Goal: Task Accomplishment & Management: Use online tool/utility

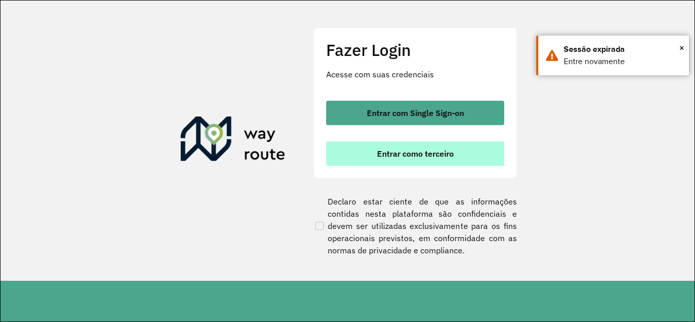
click at [374, 156] on button "Entrar como terceiro" at bounding box center [415, 153] width 178 height 24
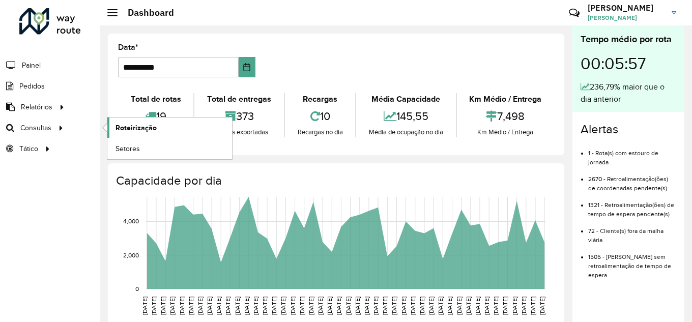
click at [118, 127] on span "Roteirização" at bounding box center [135, 128] width 41 height 11
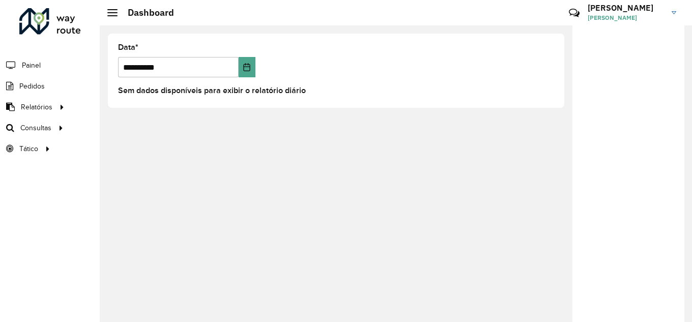
click at [352, 74] on formly-group "**********" at bounding box center [336, 65] width 448 height 42
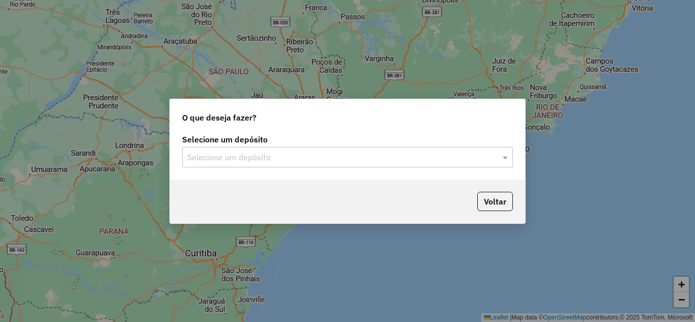
click at [277, 148] on div "Selecione um depósito" at bounding box center [347, 157] width 331 height 20
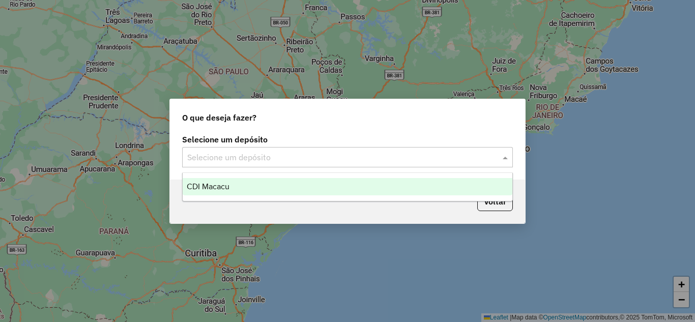
click at [252, 190] on div "CDI Macacu" at bounding box center [348, 186] width 330 height 17
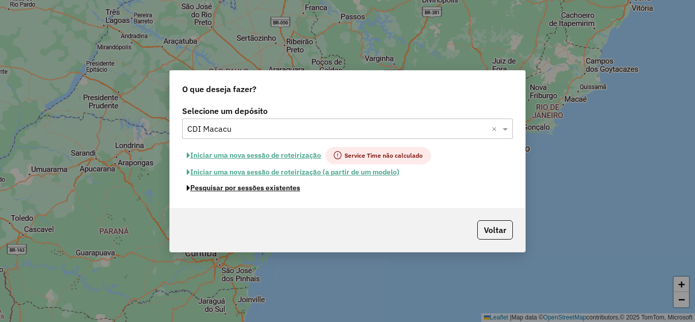
click at [254, 187] on button "Pesquisar por sessões existentes" at bounding box center [243, 188] width 123 height 16
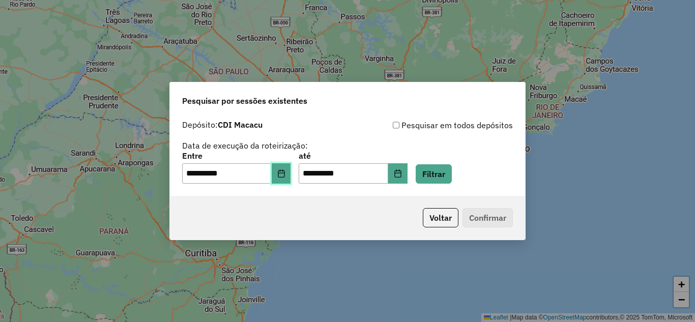
click at [285, 174] on icon "Choose Date" at bounding box center [281, 173] width 8 height 8
click at [433, 153] on div "**********" at bounding box center [347, 168] width 331 height 32
click at [451, 175] on button "Filtrar" at bounding box center [434, 173] width 36 height 19
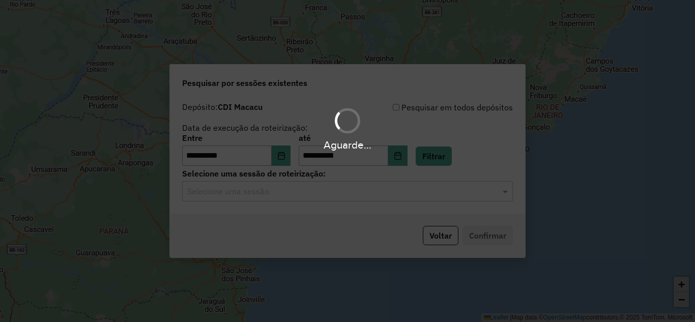
click at [300, 196] on div "Aguarde..." at bounding box center [347, 161] width 695 height 322
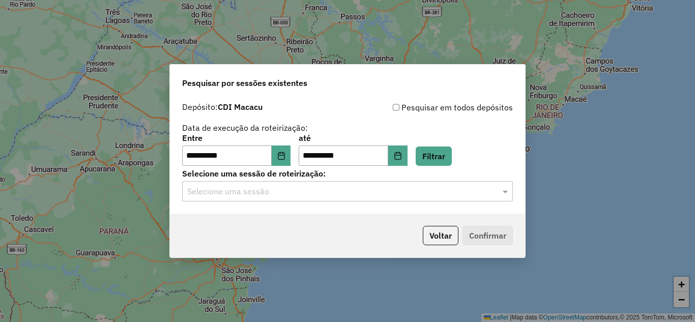
click at [299, 197] on input "text" at bounding box center [337, 192] width 300 height 12
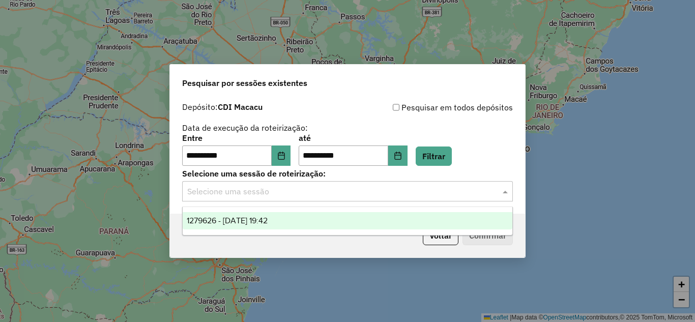
click at [290, 222] on div "1279626 - [DATE] 19:42" at bounding box center [348, 220] width 330 height 17
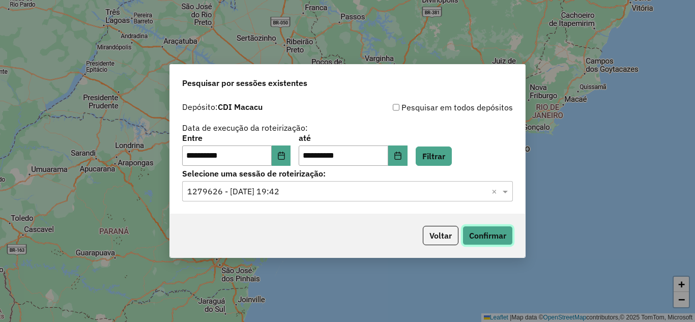
click at [476, 238] on button "Confirmar" at bounding box center [487, 235] width 50 height 19
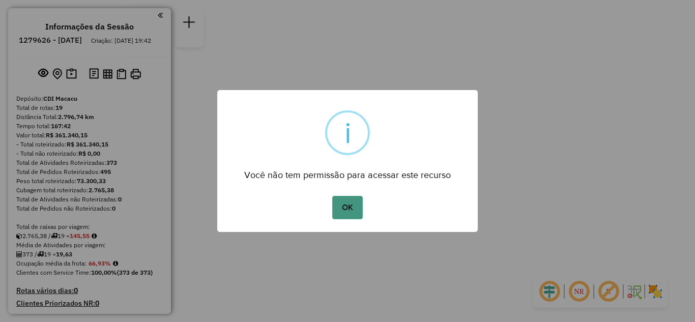
click at [345, 219] on button "OK" at bounding box center [347, 207] width 30 height 23
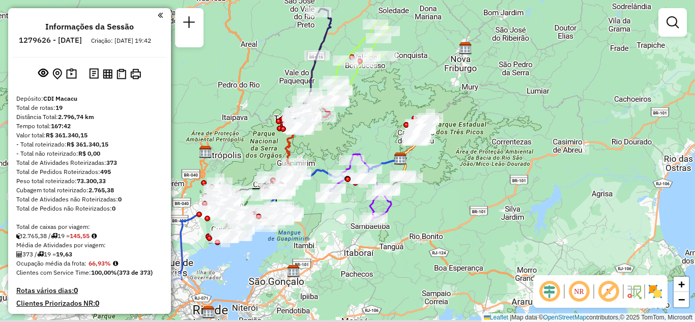
drag, startPoint x: 277, startPoint y: 232, endPoint x: 347, endPoint y: 233, distance: 70.2
click at [342, 230] on div "Janela de atendimento Grade de atendimento Capacidade Transportadoras Veículos …" at bounding box center [347, 161] width 695 height 322
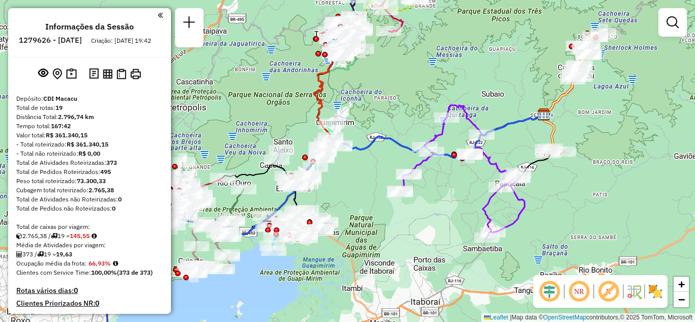
drag, startPoint x: 363, startPoint y: 174, endPoint x: 387, endPoint y: 173, distance: 24.0
click at [387, 173] on div "Janela de atendimento Grade de atendimento Capacidade Transportadoras Veículos …" at bounding box center [347, 161] width 695 height 322
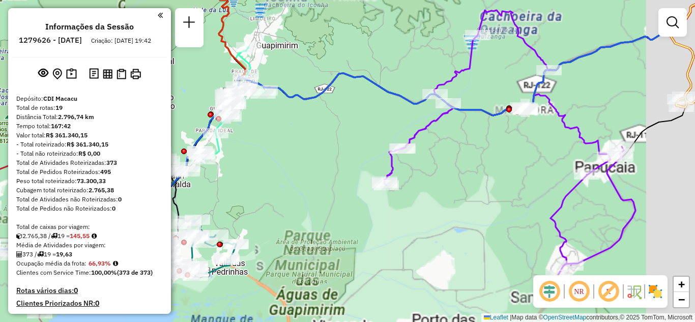
drag, startPoint x: 496, startPoint y: 195, endPoint x: 424, endPoint y: 194, distance: 72.2
click at [430, 194] on div "Janela de atendimento Grade de atendimento Capacidade Transportadoras Veículos …" at bounding box center [347, 161] width 695 height 322
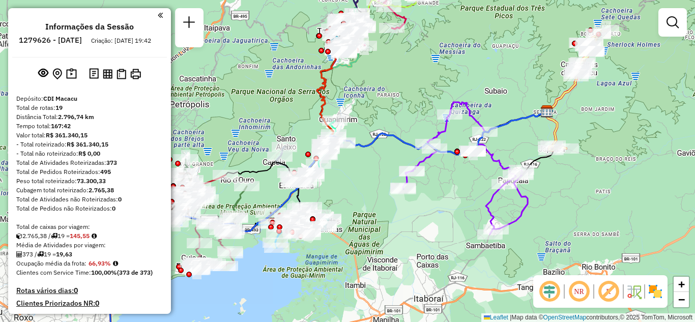
drag, startPoint x: 392, startPoint y: 230, endPoint x: 397, endPoint y: 230, distance: 5.1
click at [397, 230] on div "Janela de atendimento Grade de atendimento Capacidade Transportadoras Veículos …" at bounding box center [347, 161] width 695 height 322
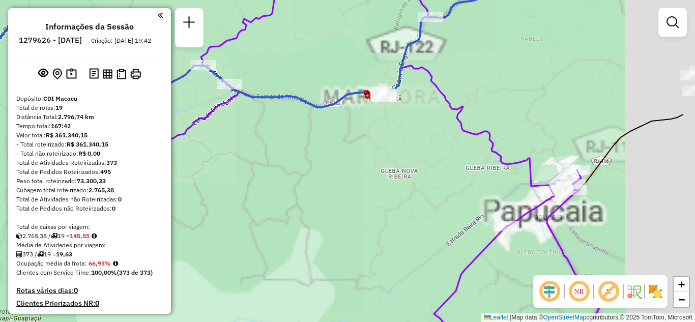
drag, startPoint x: 531, startPoint y: 158, endPoint x: 399, endPoint y: 203, distance: 139.8
click at [400, 203] on div "Janela de atendimento Grade de atendimento Capacidade Transportadoras Veículos …" at bounding box center [347, 161] width 695 height 322
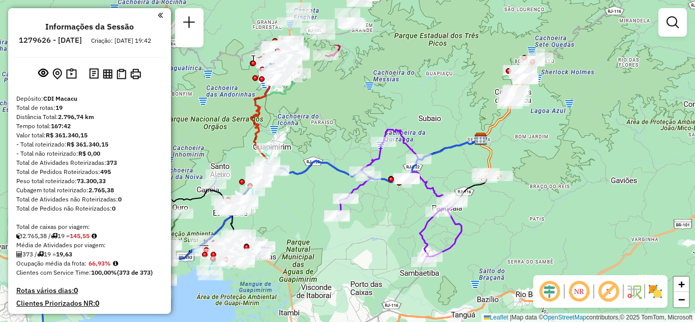
drag, startPoint x: 429, startPoint y: 81, endPoint x: 451, endPoint y: 158, distance: 80.0
click at [451, 158] on div "Janela de atendimento Grade de atendimento Capacidade Transportadoras Veículos …" at bounding box center [347, 161] width 695 height 322
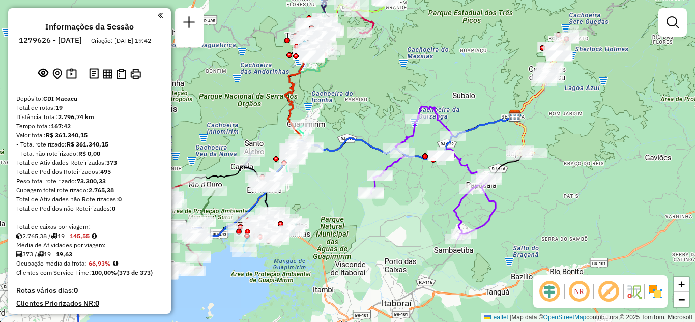
drag, startPoint x: 367, startPoint y: 126, endPoint x: 346, endPoint y: 144, distance: 27.0
click at [398, 101] on div "Janela de atendimento Grade de atendimento Capacidade Transportadoras Veículos …" at bounding box center [347, 161] width 695 height 322
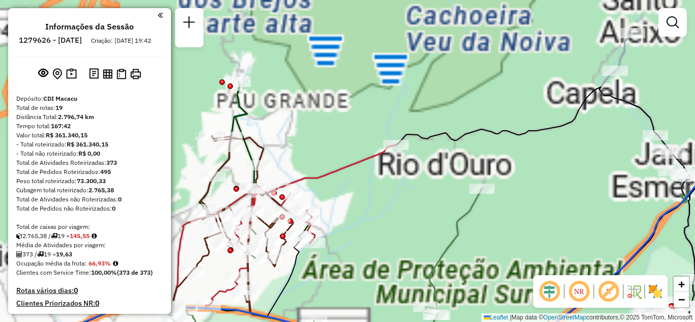
click at [302, 143] on div "Rota 12 - Placa RYY3F71 91030126 - JEAN OLIVEIRA DO NAS Janela de atendimento G…" at bounding box center [347, 161] width 695 height 322
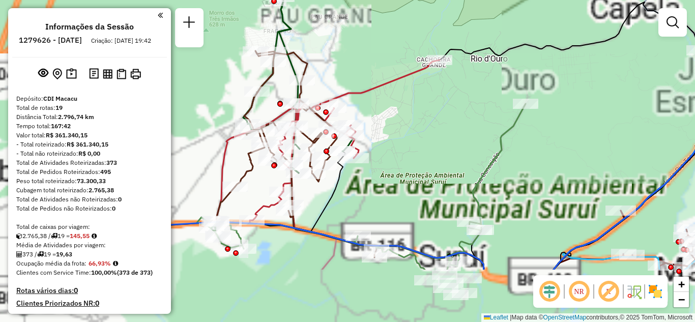
drag, startPoint x: 289, startPoint y: 135, endPoint x: 346, endPoint y: 28, distance: 121.0
click at [346, 28] on div "Janela de atendimento Grade de atendimento Capacidade Transportadoras Veículos …" at bounding box center [347, 161] width 695 height 322
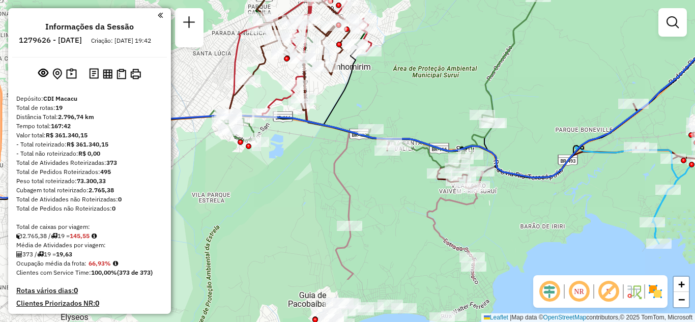
drag, startPoint x: 423, startPoint y: 133, endPoint x: 406, endPoint y: 94, distance: 42.4
click at [410, 87] on div "Rota 16 - Placa JBF1J27 91004744 - SONIA DE FATIMA CAMP Janela de atendimento G…" at bounding box center [347, 161] width 695 height 322
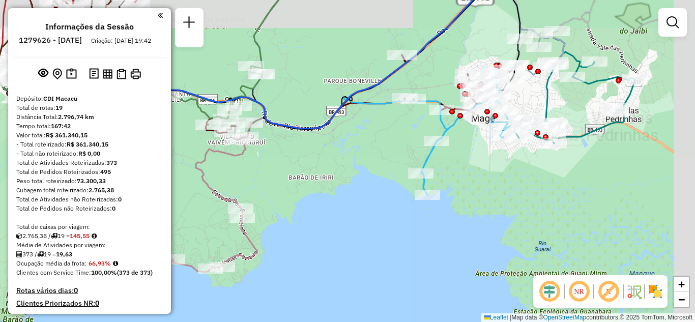
drag, startPoint x: 534, startPoint y: 163, endPoint x: 475, endPoint y: 188, distance: 64.5
click at [481, 189] on div "Janela de atendimento Grade de atendimento Capacidade Transportadoras Veículos …" at bounding box center [347, 161] width 695 height 322
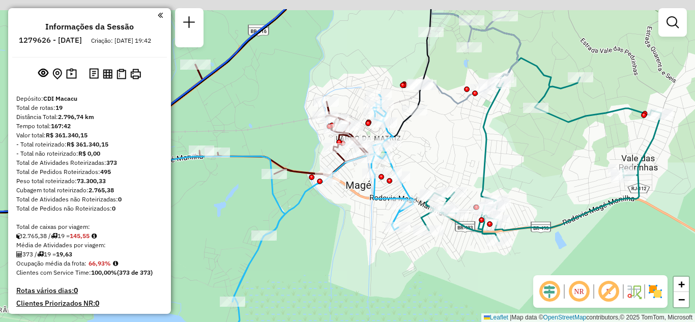
click at [477, 150] on div "Janela de atendimento Grade de atendimento Capacidade Transportadoras Veículos …" at bounding box center [347, 161] width 695 height 322
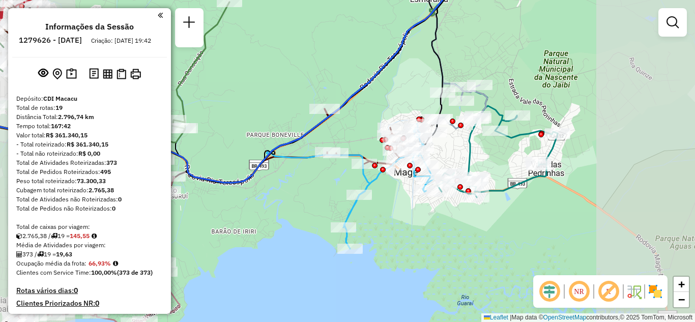
drag, startPoint x: 375, startPoint y: 76, endPoint x: 417, endPoint y: 170, distance: 103.1
click at [417, 170] on icon at bounding box center [194, 75] width 529 height 215
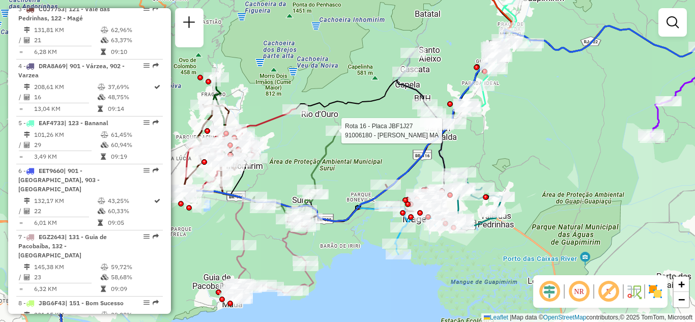
select select "**********"
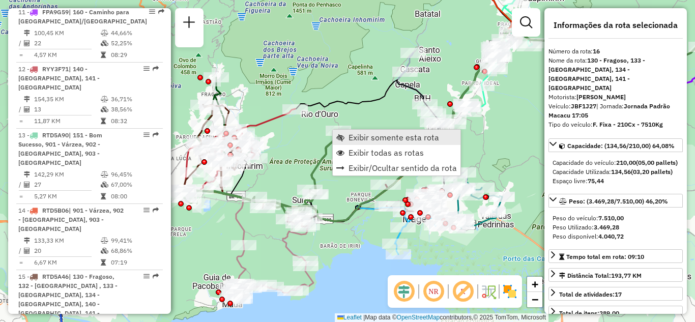
scroll to position [1171, 0]
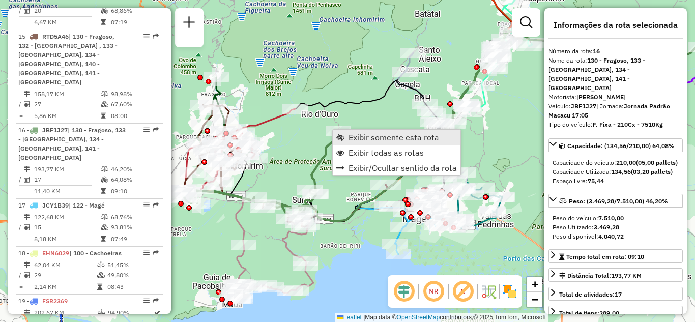
click at [345, 138] on link "Exibir somente esta rota" at bounding box center [397, 137] width 128 height 15
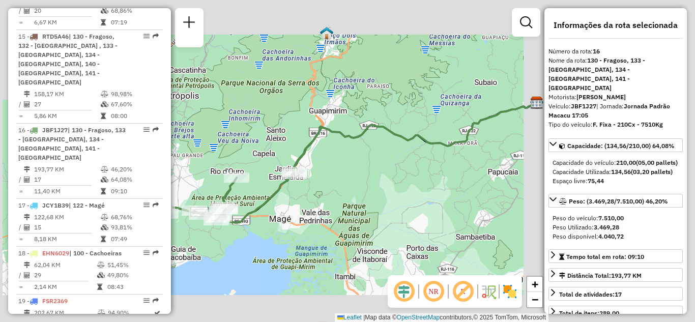
drag, startPoint x: 298, startPoint y: 190, endPoint x: 396, endPoint y: 159, distance: 102.9
click at [396, 159] on div "Janela de atendimento Grade de atendimento Capacidade Transportadoras Veículos …" at bounding box center [347, 161] width 695 height 322
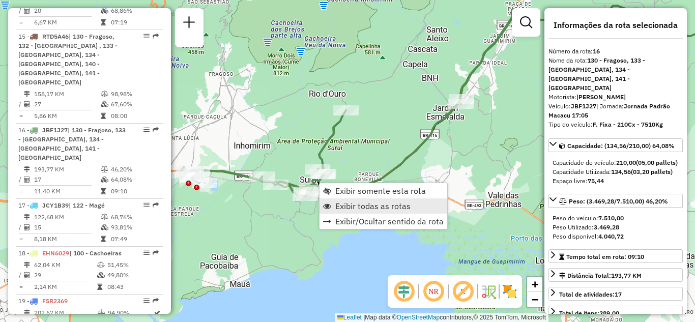
click at [343, 203] on span "Exibir todas as rotas" at bounding box center [372, 206] width 75 height 8
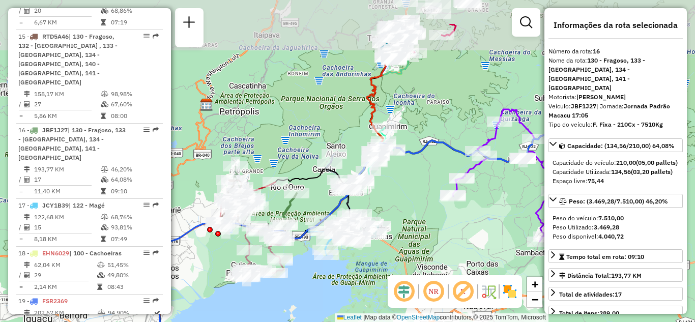
drag, startPoint x: 442, startPoint y: 151, endPoint x: 379, endPoint y: 200, distance: 80.4
click at [356, 233] on div "Janela de atendimento Grade de atendimento Capacidade Transportadoras Veículos …" at bounding box center [347, 161] width 695 height 322
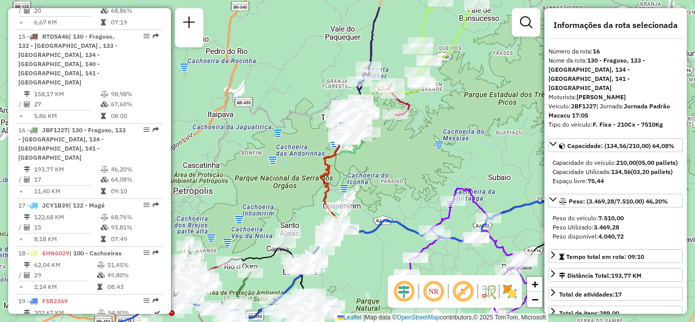
drag, startPoint x: 412, startPoint y: 151, endPoint x: 413, endPoint y: 140, distance: 11.2
click at [406, 166] on div "Janela de atendimento Grade de atendimento Capacidade Transportadoras Veículos …" at bounding box center [347, 161] width 695 height 322
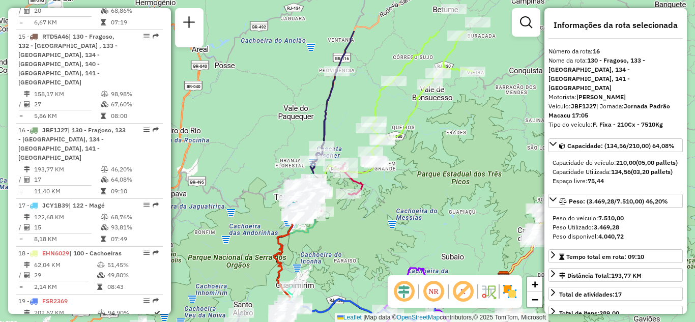
drag, startPoint x: 431, startPoint y: 107, endPoint x: 365, endPoint y: 188, distance: 104.8
click at [365, 188] on div "Janela de atendimento Grade de atendimento Capacidade Transportadoras Veículos …" at bounding box center [347, 161] width 695 height 322
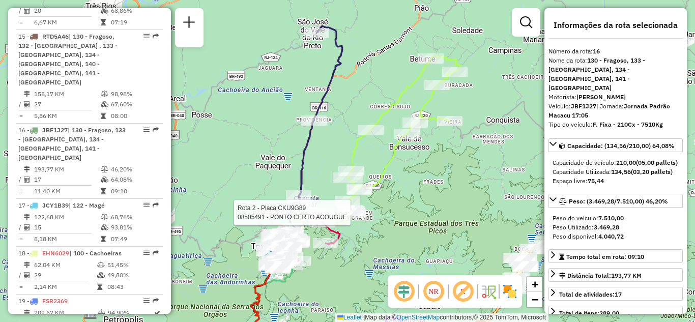
drag, startPoint x: 415, startPoint y: 173, endPoint x: 403, endPoint y: 174, distance: 11.7
click at [416, 174] on div "Rota 2 - Placa CKU9G89 08505491 - PONTO CERTO ACOUGUE Janela de atendimento Gra…" at bounding box center [347, 161] width 695 height 322
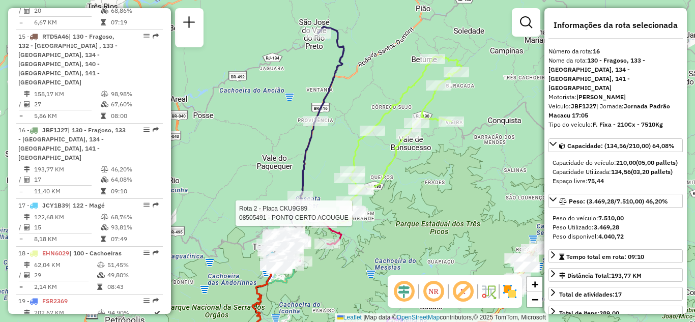
click at [366, 115] on div "Rota 2 - Placa CKU9G89 08505491 - PONTO CERTO ACOUGUE Janela de atendimento Gra…" at bounding box center [347, 161] width 695 height 322
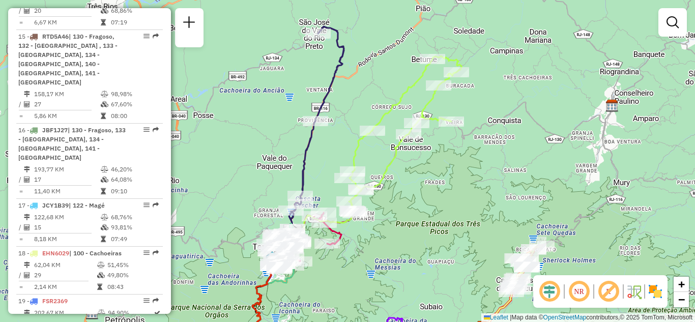
drag, startPoint x: 425, startPoint y: 204, endPoint x: 467, endPoint y: 174, distance: 51.4
click at [466, 174] on div "Rota 8 - Placa JBG6F43 08557265 - PJ COMERCIO DE BEBID Rota 8 - Placa JBG6F43 0…" at bounding box center [347, 161] width 695 height 322
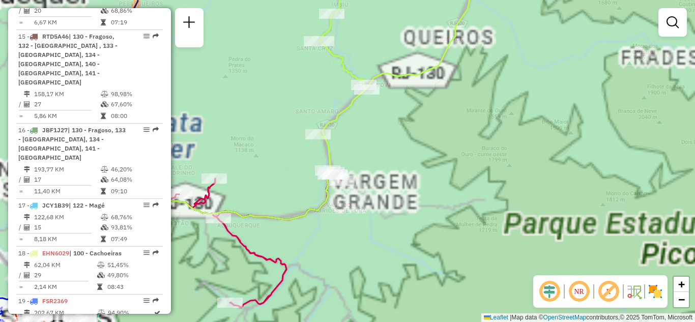
drag, startPoint x: 577, startPoint y: 137, endPoint x: 593, endPoint y: 133, distance: 16.4
click at [593, 133] on div "Janela de atendimento Grade de atendimento Capacidade Transportadoras Veículos …" at bounding box center [347, 161] width 695 height 322
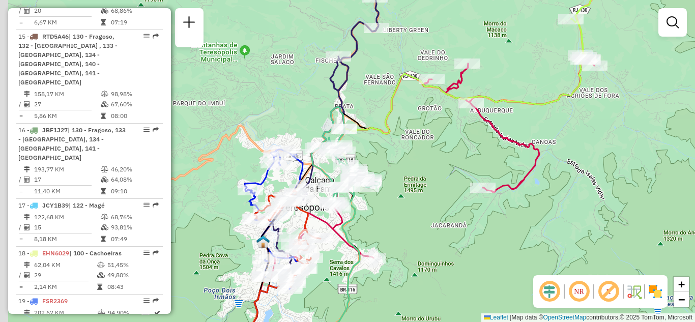
drag, startPoint x: 455, startPoint y: 170, endPoint x: 481, endPoint y: 142, distance: 37.8
click at [481, 142] on div "Janela de atendimento Grade de atendimento Capacidade Transportadoras Veículos …" at bounding box center [347, 161] width 695 height 322
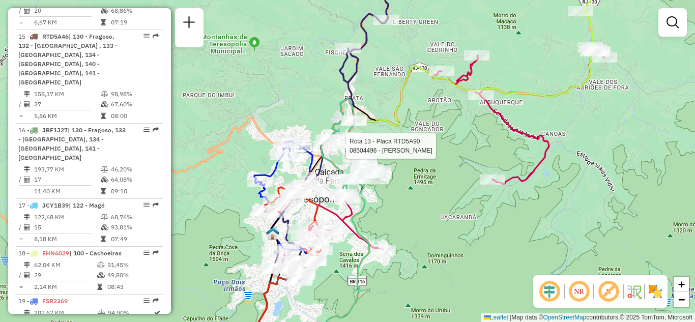
select select "**********"
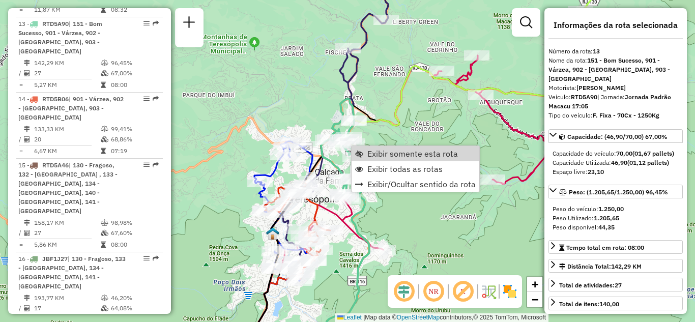
click at [405, 123] on icon at bounding box center [401, 201] width 387 height 306
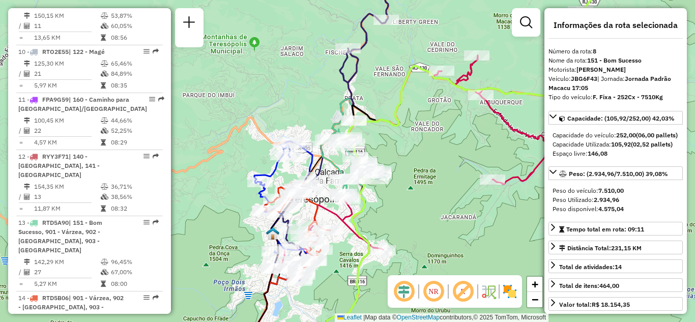
scroll to position [776, 0]
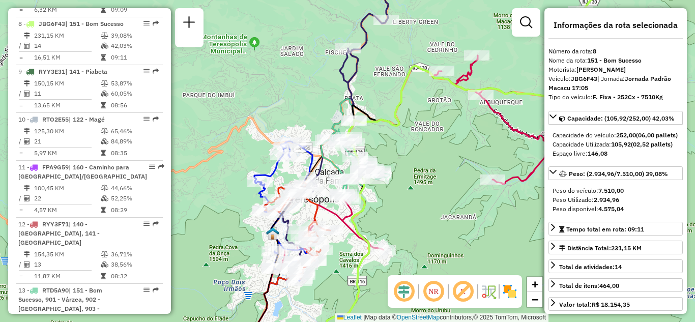
click at [404, 159] on div "Janela de atendimento Grade de atendimento Capacidade Transportadoras Veículos …" at bounding box center [347, 161] width 695 height 322
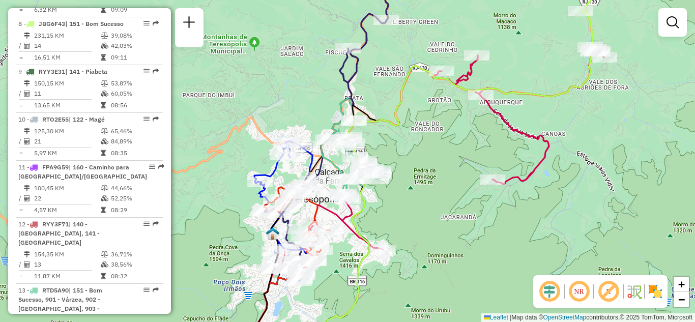
select select "**********"
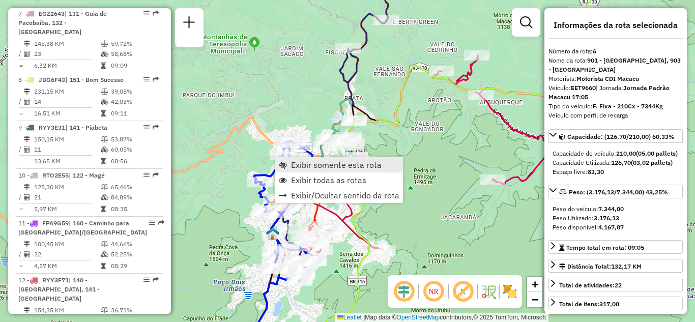
scroll to position [662, 0]
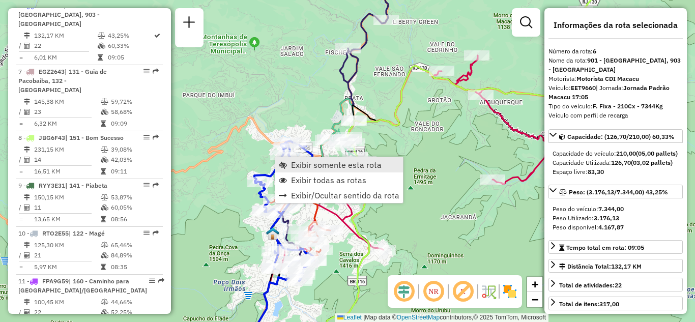
click at [293, 163] on span "Exibir somente esta rota" at bounding box center [336, 165] width 91 height 8
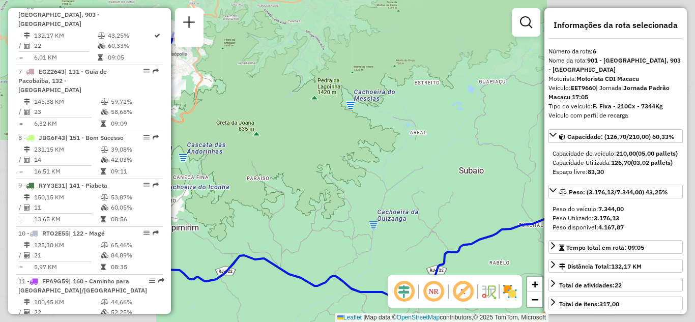
click at [432, 182] on div "Janela de atendimento Grade de atendimento Capacidade Transportadoras Veículos …" at bounding box center [347, 161] width 695 height 322
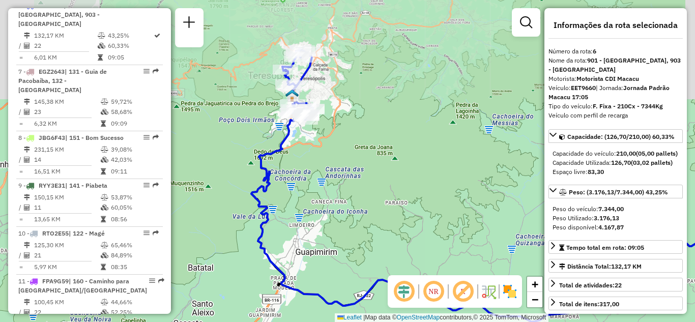
drag, startPoint x: 405, startPoint y: 139, endPoint x: 422, endPoint y: 191, distance: 53.9
click at [422, 190] on div "Janela de atendimento Grade de atendimento Capacidade Transportadoras Veículos …" at bounding box center [347, 161] width 695 height 322
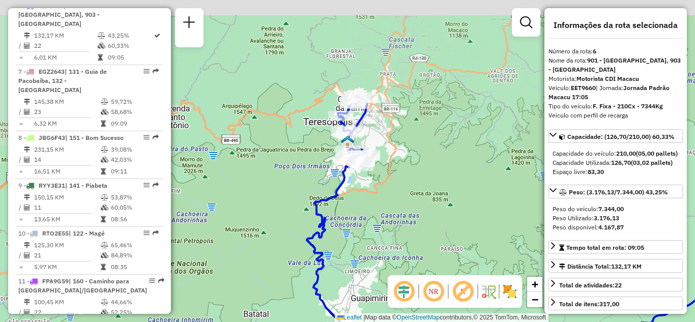
drag, startPoint x: 378, startPoint y: 129, endPoint x: 400, endPoint y: 145, distance: 27.7
click at [420, 141] on div "Janela de atendimento Grade de atendimento Capacidade Transportadoras Veículos …" at bounding box center [347, 161] width 695 height 322
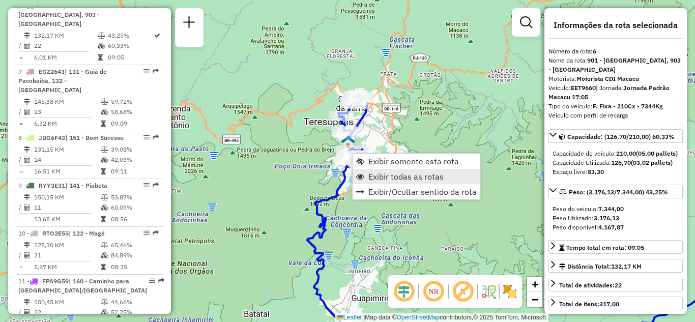
click at [387, 178] on span "Exibir todas as rotas" at bounding box center [405, 176] width 75 height 8
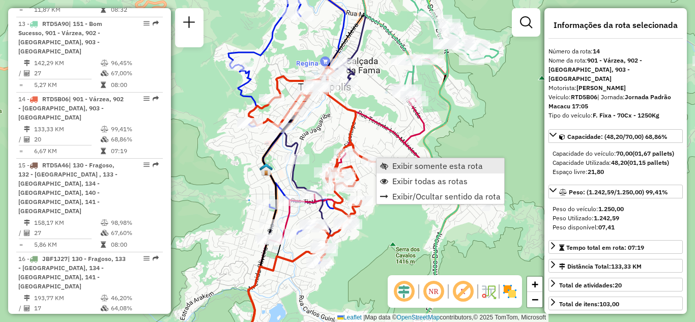
scroll to position [1108, 0]
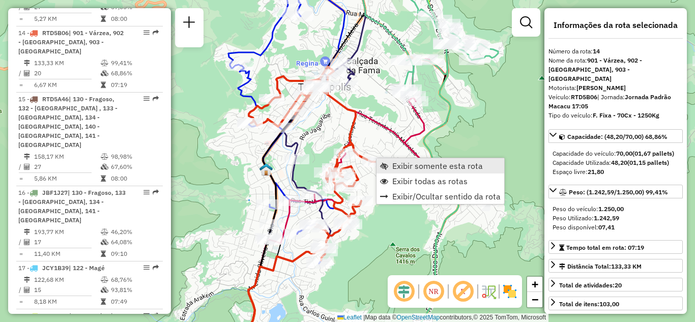
click at [393, 168] on span "Exibir somente esta rota" at bounding box center [437, 166] width 91 height 8
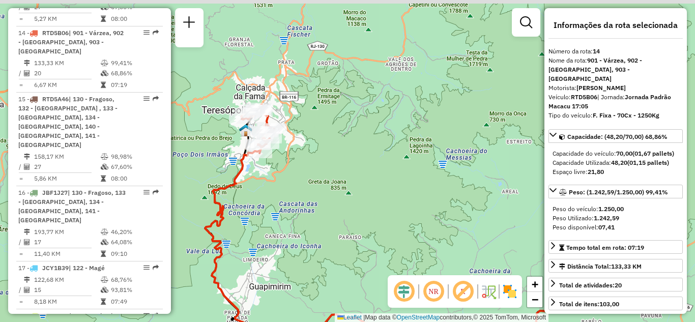
drag, startPoint x: 371, startPoint y: 195, endPoint x: 379, endPoint y: 205, distance: 12.7
click at [389, 209] on div "Janela de atendimento Grade de atendimento Capacidade Transportadoras Veículos …" at bounding box center [347, 161] width 695 height 322
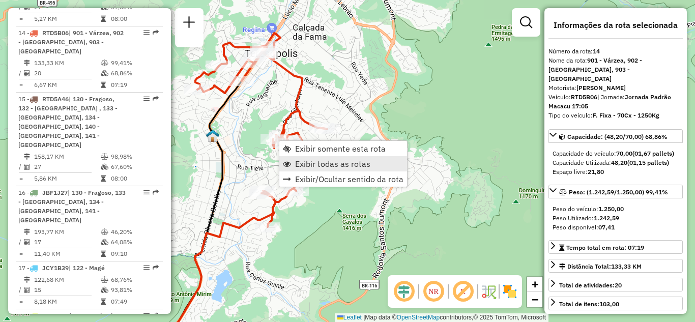
click at [318, 160] on span "Exibir todas as rotas" at bounding box center [332, 164] width 75 height 8
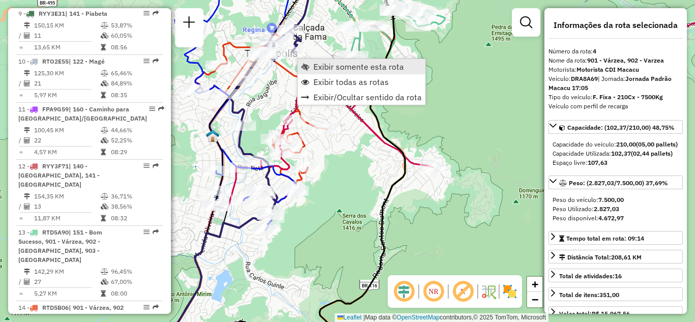
scroll to position [557, 0]
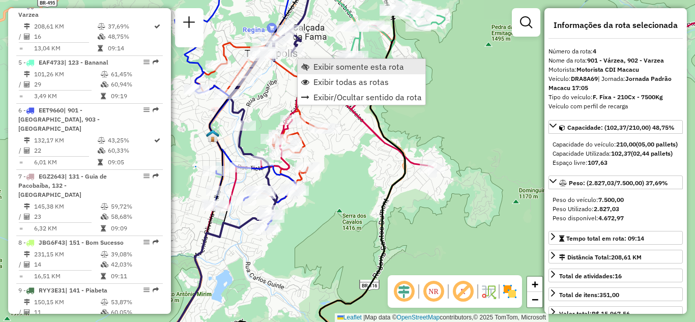
click at [324, 66] on span "Exibir somente esta rota" at bounding box center [358, 67] width 91 height 8
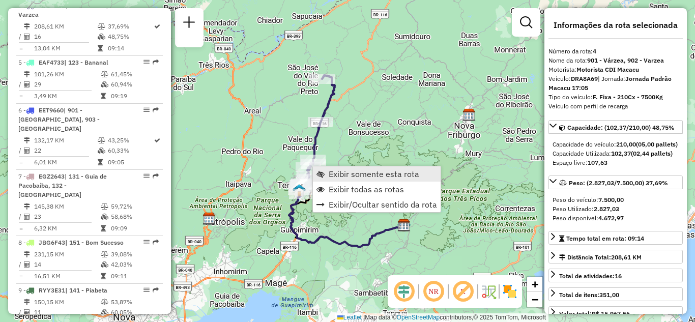
click at [330, 181] on link "Exibir somente esta rota" at bounding box center [377, 173] width 128 height 15
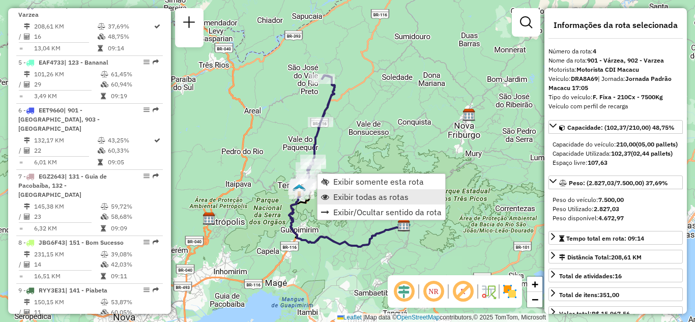
click at [338, 201] on span "Exibir todas as rotas" at bounding box center [370, 197] width 75 height 8
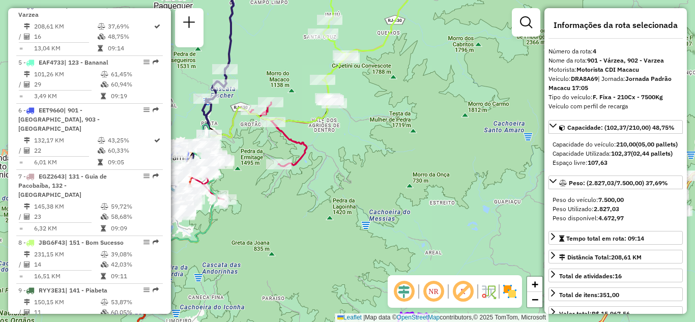
drag, startPoint x: 340, startPoint y: 175, endPoint x: 362, endPoint y: 182, distance: 22.8
click at [362, 181] on div "Janela de atendimento Grade de atendimento Capacidade Transportadoras Veículos …" at bounding box center [347, 161] width 695 height 322
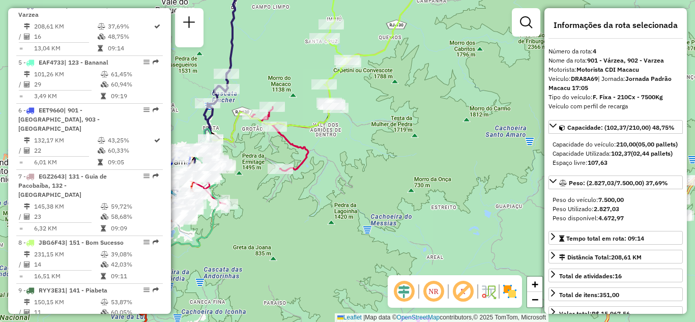
drag, startPoint x: 381, startPoint y: 149, endPoint x: 364, endPoint y: 169, distance: 26.3
click at [382, 164] on div "Janela de atendimento Grade de atendimento Capacidade Transportadoras Veículos …" at bounding box center [347, 161] width 695 height 322
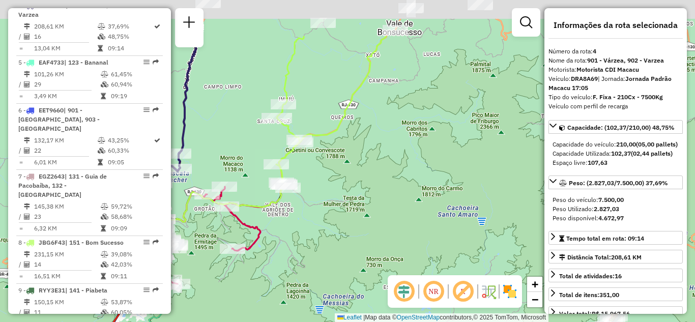
drag, startPoint x: 376, startPoint y: 200, endPoint x: 359, endPoint y: 195, distance: 17.5
click at [345, 232] on div "Janela de atendimento Grade de atendimento Capacidade Transportadoras Veículos …" at bounding box center [347, 161] width 695 height 322
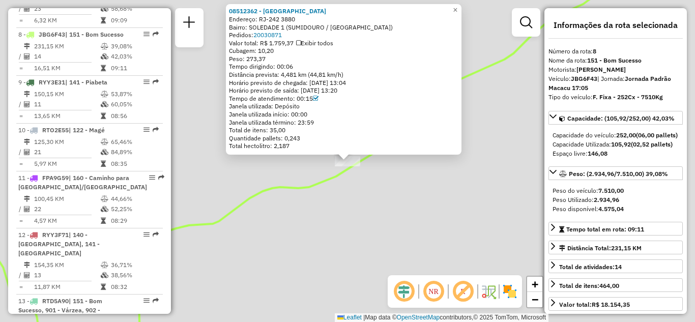
scroll to position [776, 0]
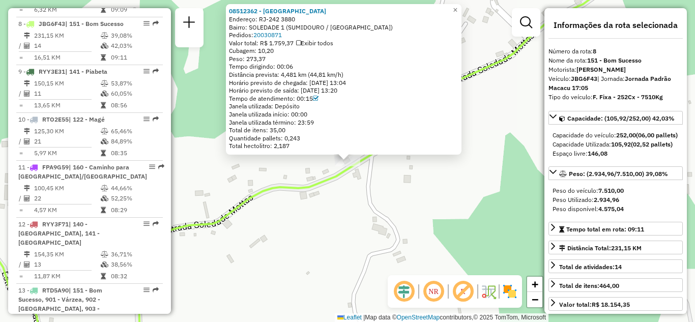
click at [410, 213] on div "08512362 - MC SERRA VERDE Endereço: RJ-242 3880 Bairro: SOLEDADE 1 (SUMIDOURO /…" at bounding box center [347, 161] width 695 height 322
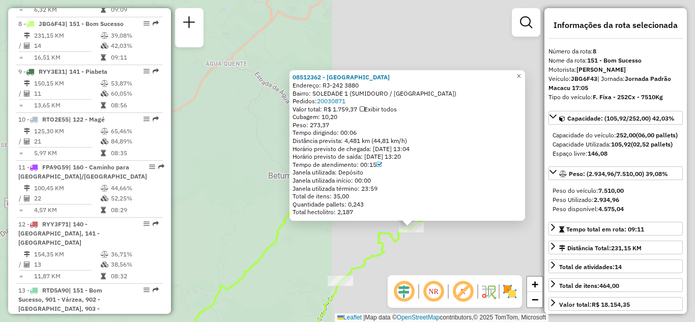
drag, startPoint x: 408, startPoint y: 261, endPoint x: 440, endPoint y: 179, distance: 89.1
click at [440, 179] on div "08512362 - MC SERRA VERDE Endereço: RJ-242 3880 Bairro: SOLEDADE 1 (SUMIDOURO /…" at bounding box center [347, 161] width 695 height 322
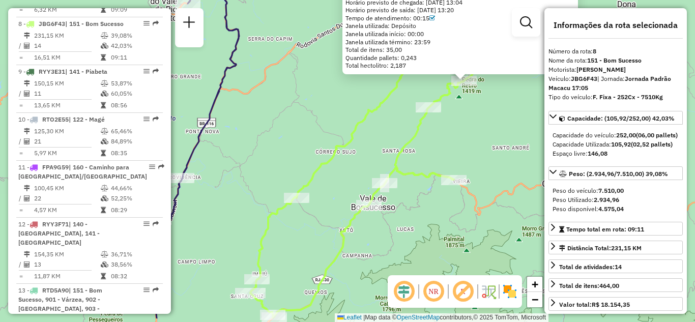
drag, startPoint x: 317, startPoint y: 245, endPoint x: 363, endPoint y: 177, distance: 82.1
click at [363, 177] on div "Rota 8 - Placa JBG6F43 08504493 - DINIZ INOVACOES 08512362 - MC SERRA VERDE End…" at bounding box center [347, 161] width 695 height 322
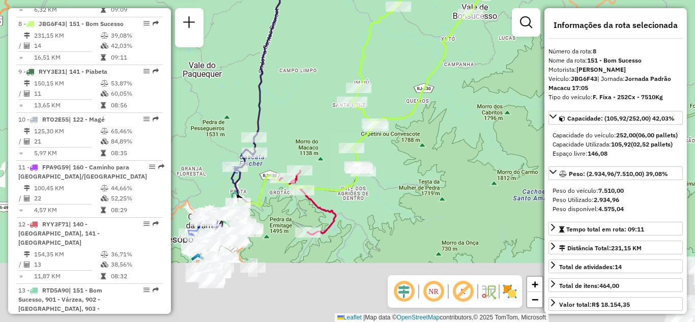
drag, startPoint x: 254, startPoint y: 230, endPoint x: 323, endPoint y: 76, distance: 169.4
click at [323, 76] on div "08512362 - MC SERRA VERDE Endereço: RJ-242 3880 Bairro: SOLEDADE 1 (SUMIDOURO /…" at bounding box center [347, 161] width 695 height 322
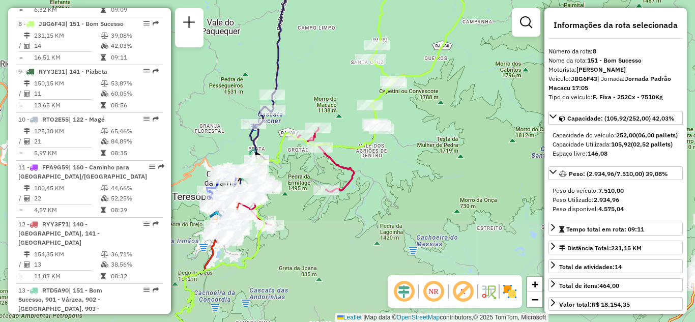
click at [323, 76] on div "08512362 - MC SERRA VERDE Endereço: RJ-242 3880 Bairro: SOLEDADE 1 (SUMIDOURO /…" at bounding box center [347, 161] width 695 height 322
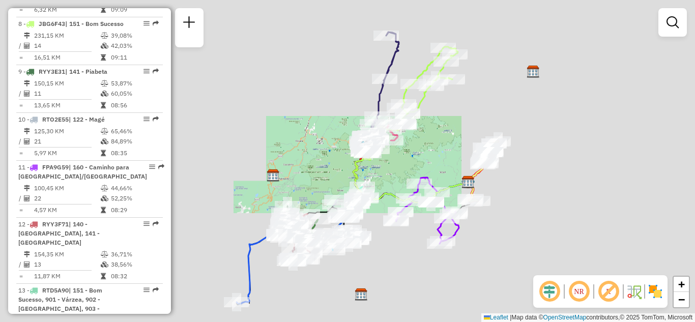
click at [451, 167] on div "Janela de atendimento Grade de atendimento Capacidade Transportadoras Veículos …" at bounding box center [347, 161] width 695 height 322
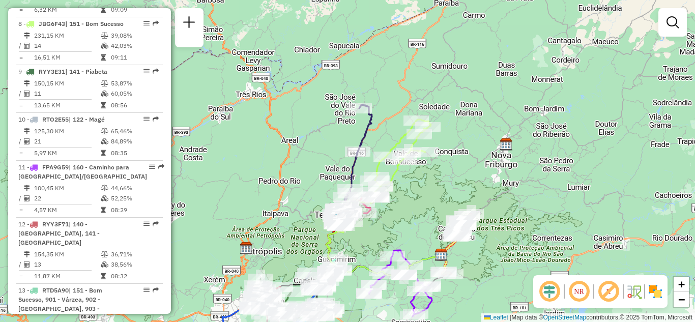
drag, startPoint x: 422, startPoint y: 215, endPoint x: 434, endPoint y: 156, distance: 60.1
click at [434, 156] on div "Janela de atendimento Grade de atendimento Capacidade Transportadoras Veículos …" at bounding box center [347, 161] width 695 height 322
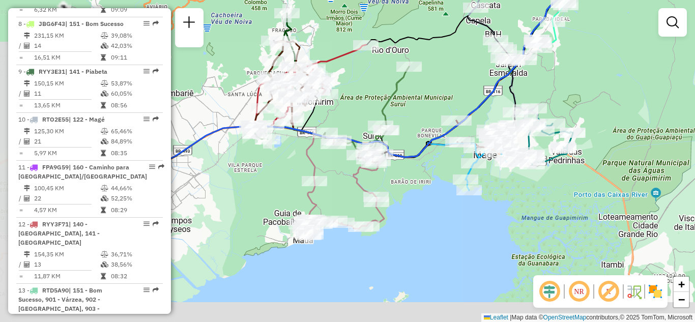
drag, startPoint x: 313, startPoint y: 259, endPoint x: 461, endPoint y: 142, distance: 188.7
click at [486, 117] on div "Rota 3 - Placa CUJ7753 91026151 - SUELI MAGALHAES DE B Janela de atendimento Gr…" at bounding box center [347, 161] width 695 height 322
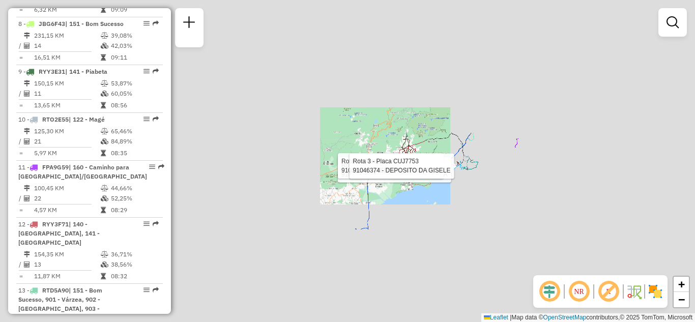
drag, startPoint x: 472, startPoint y: 215, endPoint x: 487, endPoint y: 200, distance: 20.9
click at [487, 200] on div "Rota 17 - Placa JCY1B39 91029937 - DANIEL RACOES E BAZA Rota 3 - Placa CUJ7753 …" at bounding box center [347, 161] width 695 height 322
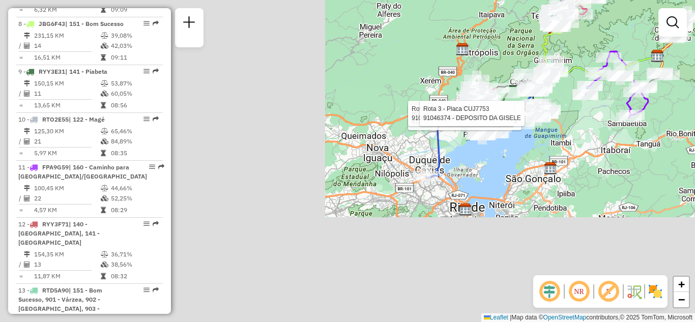
click at [487, 200] on div "Rota 17 - Placa JCY1B39 91029937 - DANIEL RACOES E BAZA Rota 3 - Placa CUJ7753 …" at bounding box center [347, 161] width 695 height 322
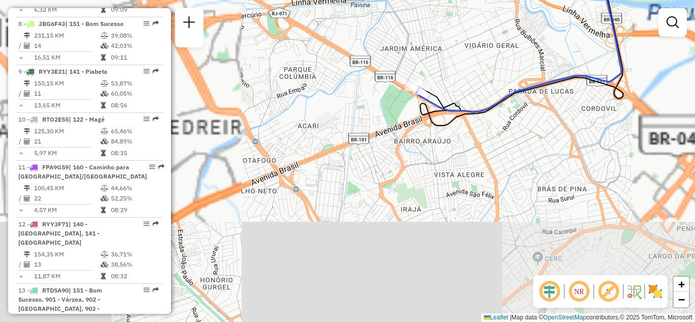
drag, startPoint x: 569, startPoint y: 106, endPoint x: 484, endPoint y: 121, distance: 86.7
click at [485, 121] on div "Janela de atendimento Grade de atendimento Capacidade Transportadoras Veículos …" at bounding box center [347, 161] width 695 height 322
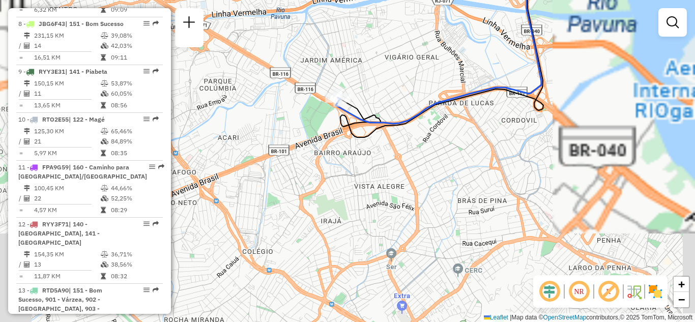
click at [433, 92] on div "Janela de atendimento Grade de atendimento Capacidade Transportadoras Veículos …" at bounding box center [347, 161] width 695 height 322
